Goal: Information Seeking & Learning: Learn about a topic

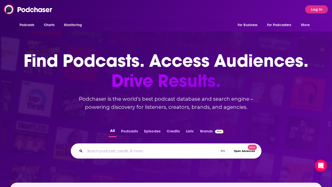
click at [313, 3] on div "Podcasts Charts Monitoring For Business For Podcasters More Log In" at bounding box center [166, 9] width 332 height 19
click at [313, 13] on button "Log In" at bounding box center [316, 9] width 23 height 8
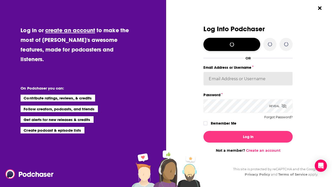
type input "rebecca.thomas@simonandschuster.com"
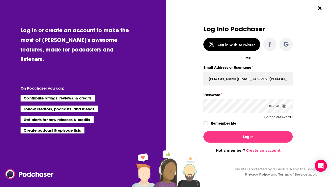
click at [178, 130] on div "Dialog" at bounding box center [158, 88] width 89 height 127
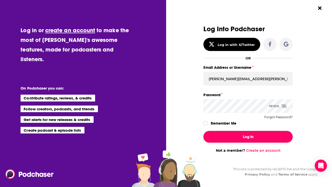
click at [210, 136] on button "Log In" at bounding box center [248, 137] width 89 height 12
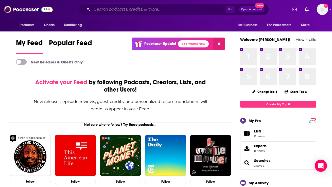
click at [196, 8] on input "Search podcasts, credits, & more..." at bounding box center [159, 9] width 134 height 8
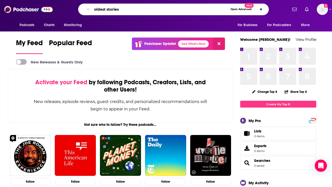
type input "oldest stories"
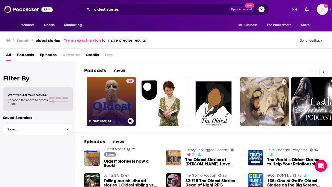
click at [108, 96] on link "62 Oldest Stories" at bounding box center [111, 101] width 49 height 49
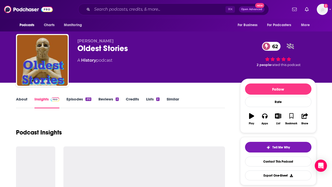
click at [132, 100] on link "Credits" at bounding box center [132, 103] width 13 height 12
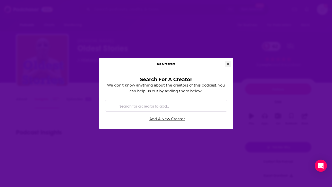
click at [229, 63] on button "Close" at bounding box center [228, 64] width 7 height 6
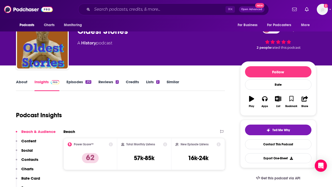
scroll to position [50, 0]
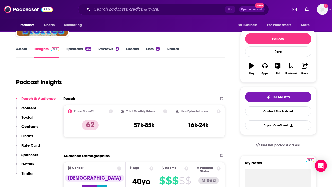
click at [18, 46] on link "About" at bounding box center [21, 52] width 11 height 12
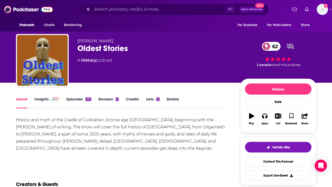
click at [72, 128] on div "History and myth of the Cradle of Civilization, bronze age Mesopotamia, beginni…" at bounding box center [120, 138] width 209 height 43
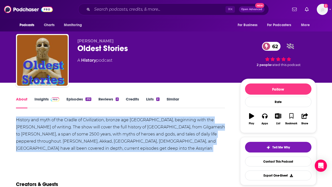
click at [72, 128] on div "History and myth of the Cradle of Civilization, bronze age Mesopotamia, beginni…" at bounding box center [120, 138] width 209 height 43
click at [88, 128] on div "History and myth of the Cradle of Civilization, bronze age Mesopotamia, beginni…" at bounding box center [120, 138] width 209 height 43
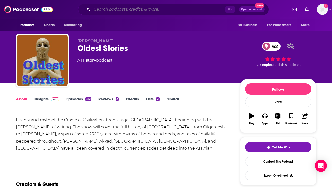
click at [130, 10] on input "Search podcasts, credits, & more..." at bounding box center [159, 9] width 134 height 8
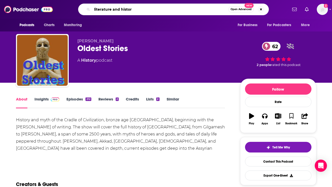
type input "literature and history"
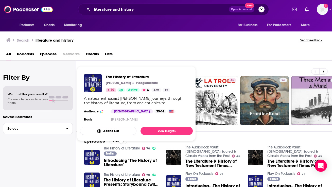
click at [117, 149] on link "The History of Literature" at bounding box center [122, 148] width 36 height 4
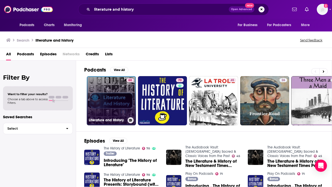
click at [107, 87] on link "68 Literature and History" at bounding box center [111, 100] width 49 height 49
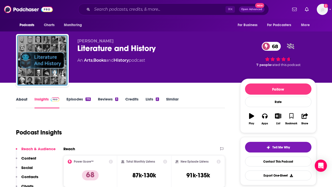
click at [29, 98] on div "About" at bounding box center [25, 103] width 19 height 12
click at [22, 98] on link "About" at bounding box center [21, 103] width 11 height 12
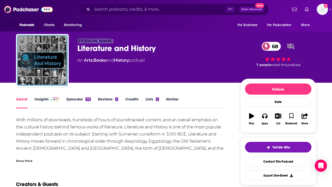
drag, startPoint x: 113, startPoint y: 40, endPoint x: 78, endPoint y: 43, distance: 34.6
click at [78, 43] on p "Doug Metzger" at bounding box center [154, 41] width 155 height 5
copy span "Doug Metzger"
click at [99, 42] on span "Doug Metzger" at bounding box center [95, 41] width 36 height 5
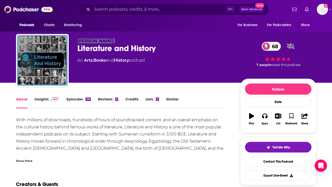
click at [99, 42] on span "Doug Metzger" at bounding box center [95, 41] width 36 height 5
copy p "Doug Metzger"
click at [108, 128] on div "With millions of downloads, hundreds of hours of soundtracked content, and an o…" at bounding box center [120, 181] width 209 height 128
click at [48, 97] on link "Insights" at bounding box center [47, 103] width 25 height 12
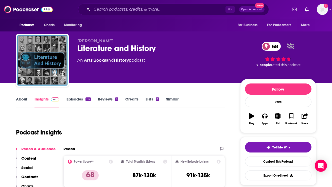
scroll to position [34, 0]
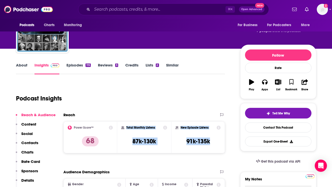
drag, startPoint x: 217, startPoint y: 141, endPoint x: 126, endPoint y: 128, distance: 92.0
click at [126, 128] on div "Power Score™ 68 Total Monthly Listens 87k-130k New Episode Listens 91k-135k" at bounding box center [144, 137] width 162 height 32
copy div "Total Monthly Listens 87k-130k New Episode Listens 91k-135k"
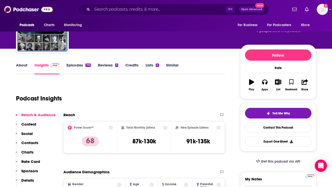
click at [132, 87] on div "Podcast Insights" at bounding box center [118, 95] width 205 height 26
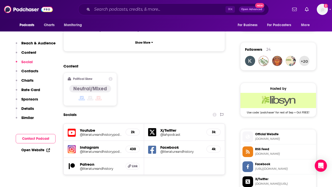
scroll to position [360, 0]
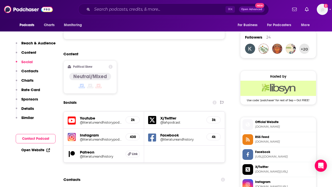
click at [215, 135] on h5 "4k" at bounding box center [214, 137] width 6 height 4
click at [184, 133] on h5 "Facebook" at bounding box center [181, 135] width 42 height 5
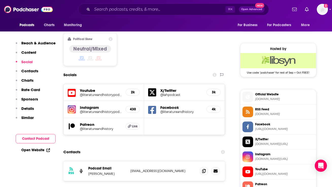
scroll to position [390, 0]
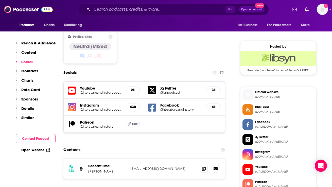
click at [192, 99] on div "Facebook @literatureandhistory 4k" at bounding box center [184, 107] width 81 height 17
click at [215, 105] on h5 "4k" at bounding box center [214, 107] width 6 height 4
click at [175, 108] on h5 "@literatureandhistory" at bounding box center [181, 110] width 42 height 4
click at [97, 108] on h5 "@literatureandhistorypodcast" at bounding box center [101, 110] width 42 height 4
click at [175, 91] on h5 "@lahpodcast" at bounding box center [181, 93] width 42 height 4
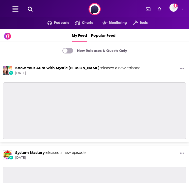
click at [31, 9] on icon at bounding box center [30, 9] width 5 height 5
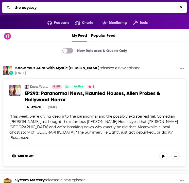
type input "the odyssey"
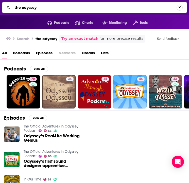
click at [182, 52] on div "All Podcasts Episodes Networks Credits Lists" at bounding box center [96, 54] width 189 height 10
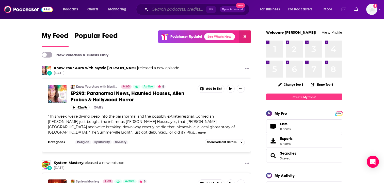
click at [169, 8] on input "Search podcasts, credits, & more..." at bounding box center [178, 9] width 56 height 8
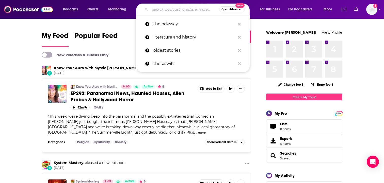
type input "p"
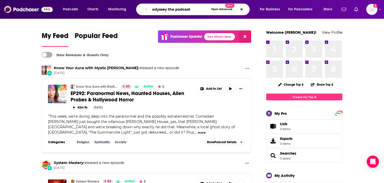
type input "odyssey the podcast"
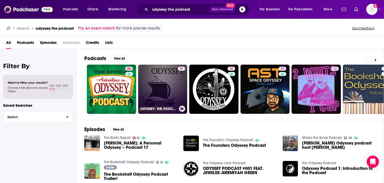
click at [160, 85] on link "51 ODYSSEY: THE PODCAST" at bounding box center [162, 89] width 49 height 49
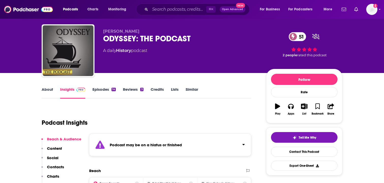
scroll to position [10, 0]
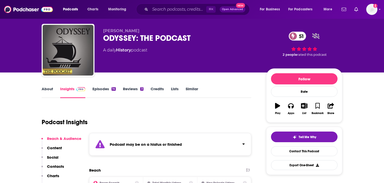
click at [96, 91] on link "Episodes 14" at bounding box center [103, 93] width 23 height 12
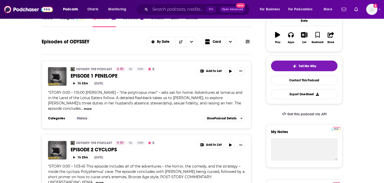
scroll to position [50, 0]
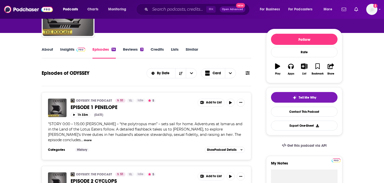
click at [78, 53] on link "Insights" at bounding box center [72, 53] width 25 height 12
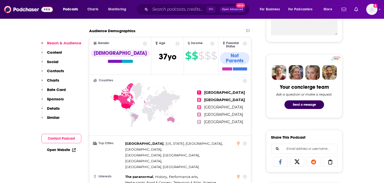
scroll to position [206, 0]
